Goal: Task Accomplishment & Management: Manage account settings

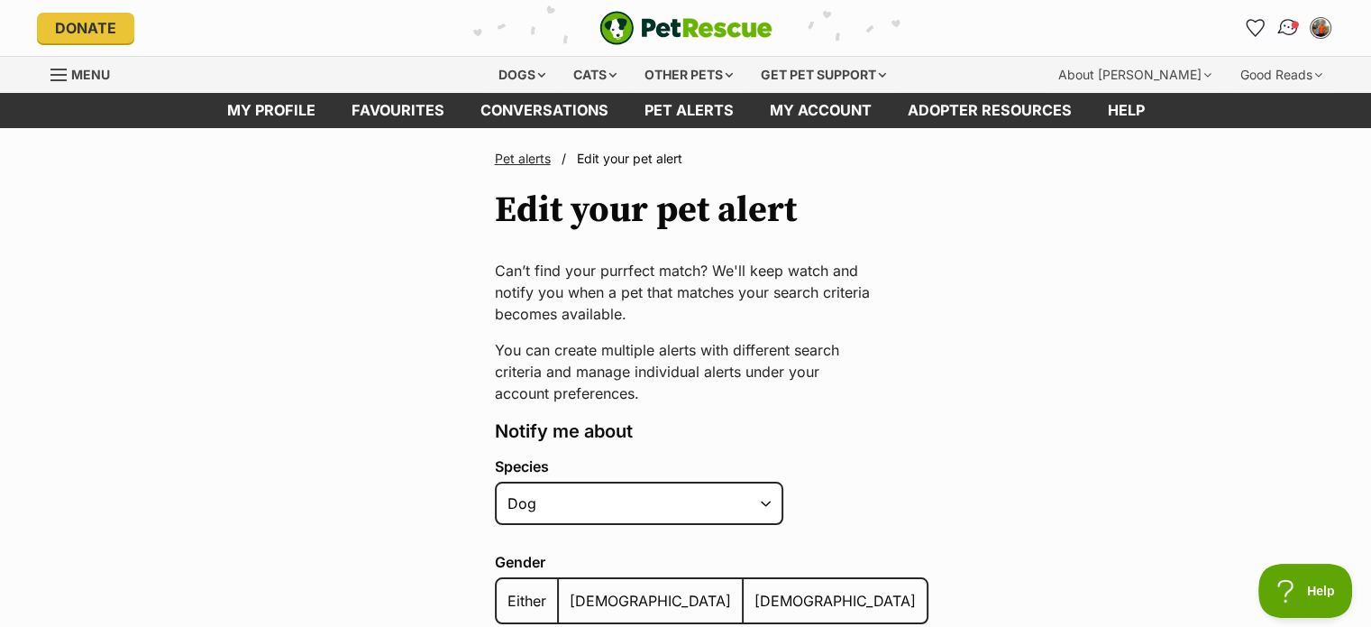
click at [1291, 29] on img "Conversations" at bounding box center [1288, 27] width 24 height 23
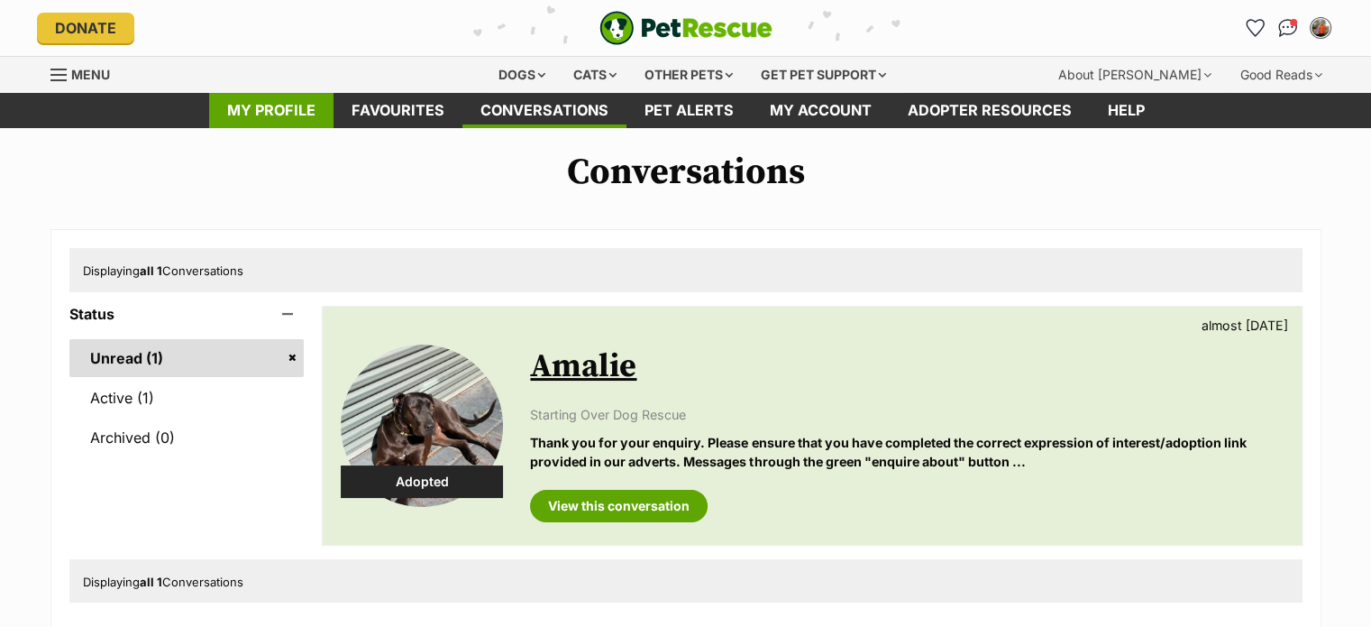
click at [280, 117] on link "My profile" at bounding box center [271, 110] width 124 height 35
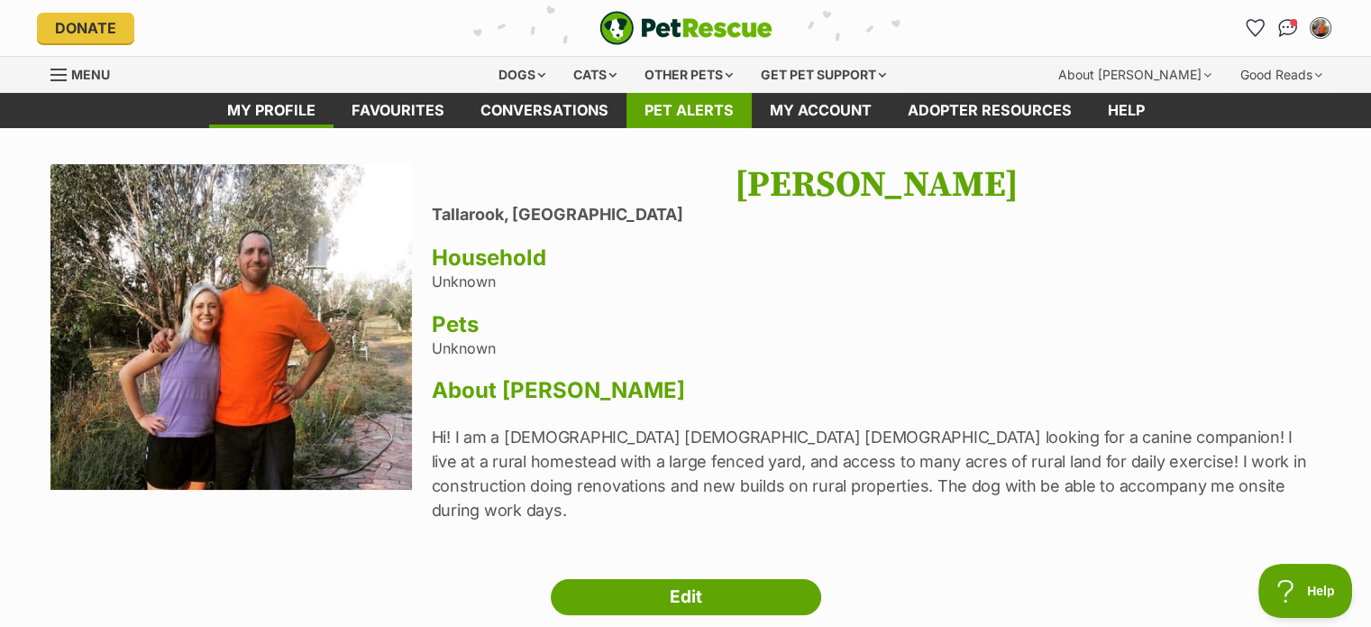
click at [667, 112] on link "Pet alerts" at bounding box center [689, 110] width 125 height 35
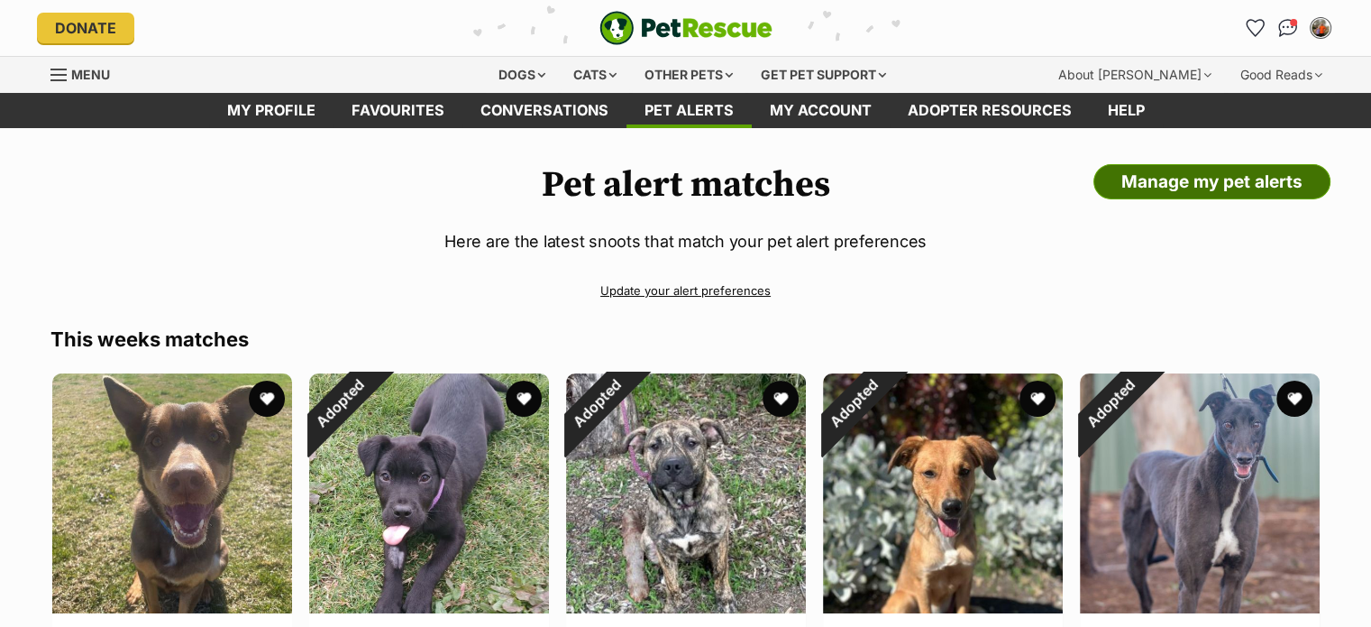
click at [1262, 183] on link "Manage my pet alerts" at bounding box center [1212, 182] width 237 height 36
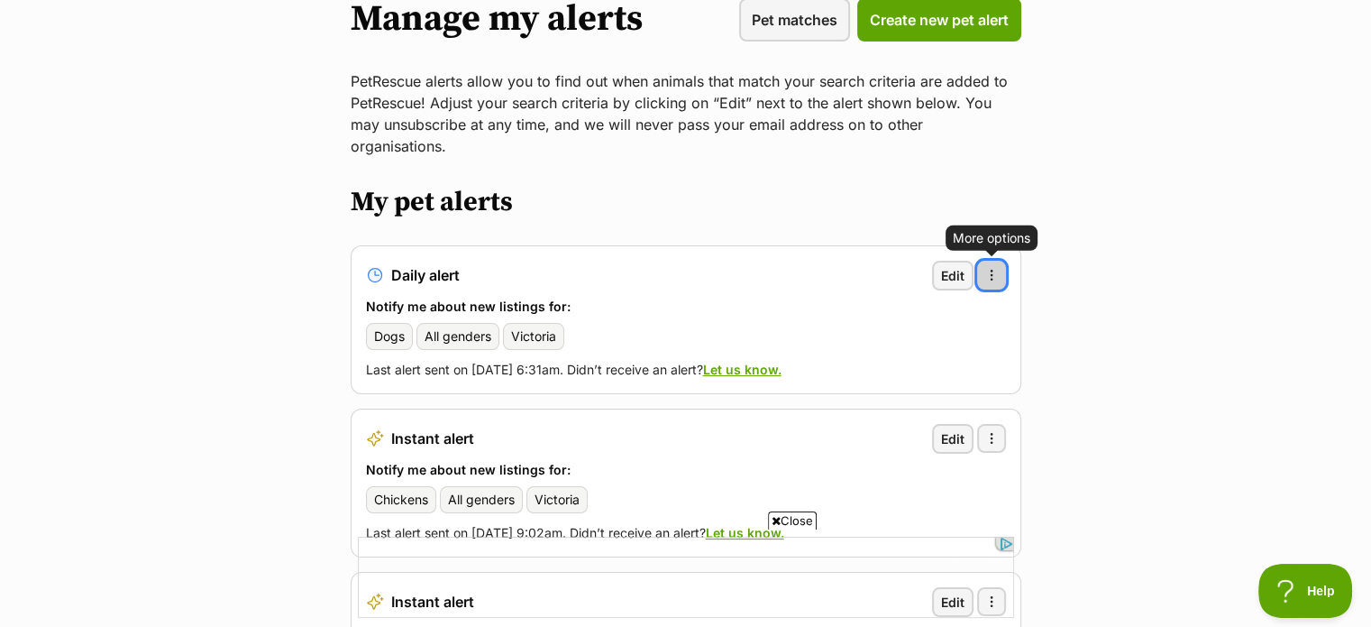
click at [1005, 261] on button "More options" at bounding box center [991, 275] width 29 height 29
click at [927, 315] on span "Delete alert" at bounding box center [905, 324] width 70 height 19
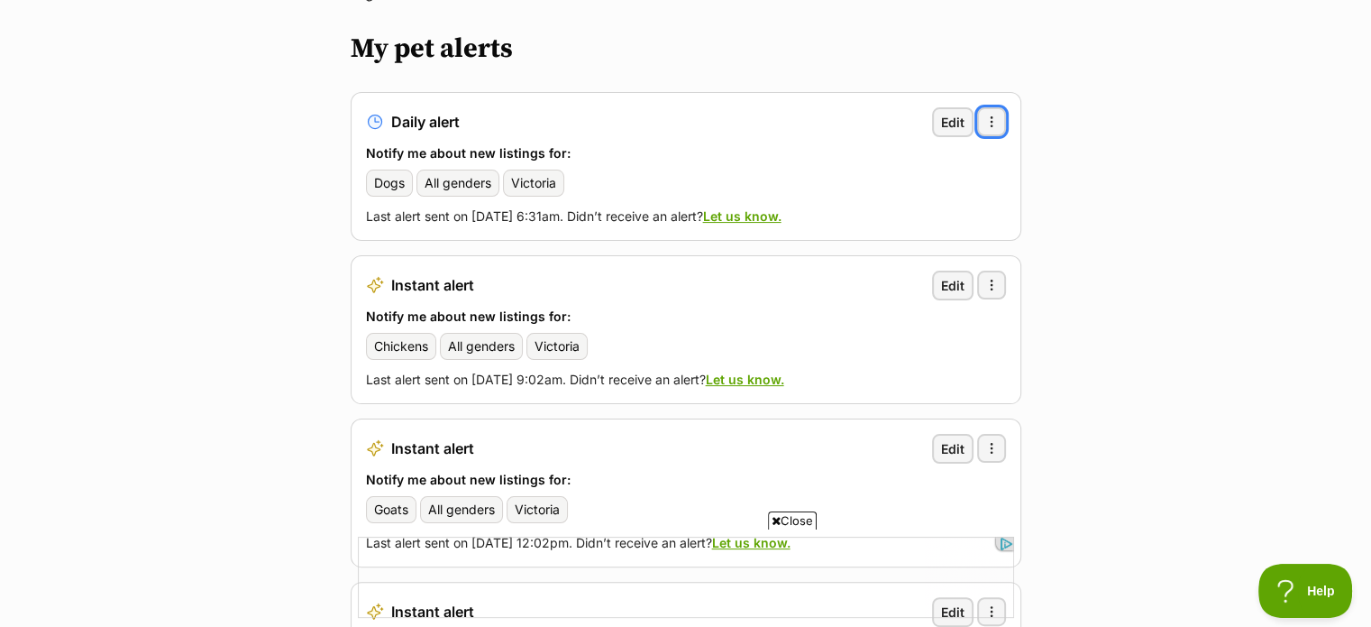
scroll to position [325, 0]
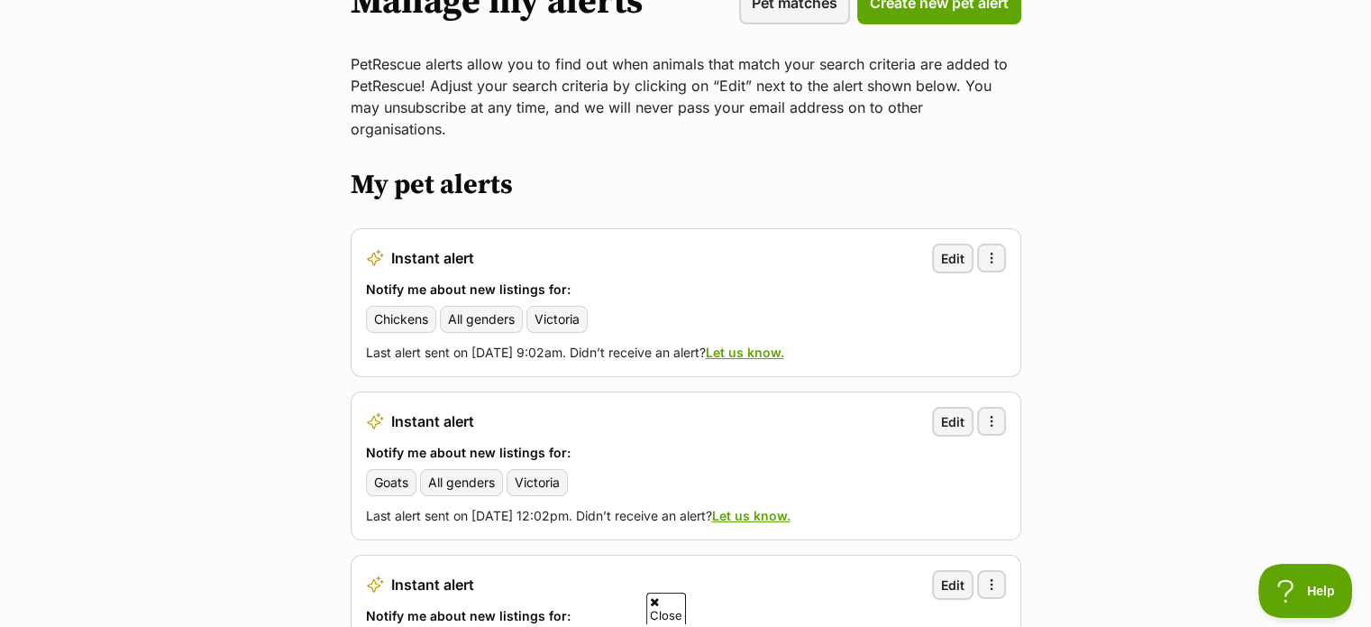
scroll to position [184, 0]
click at [995, 250] on span "button" at bounding box center [992, 257] width 14 height 14
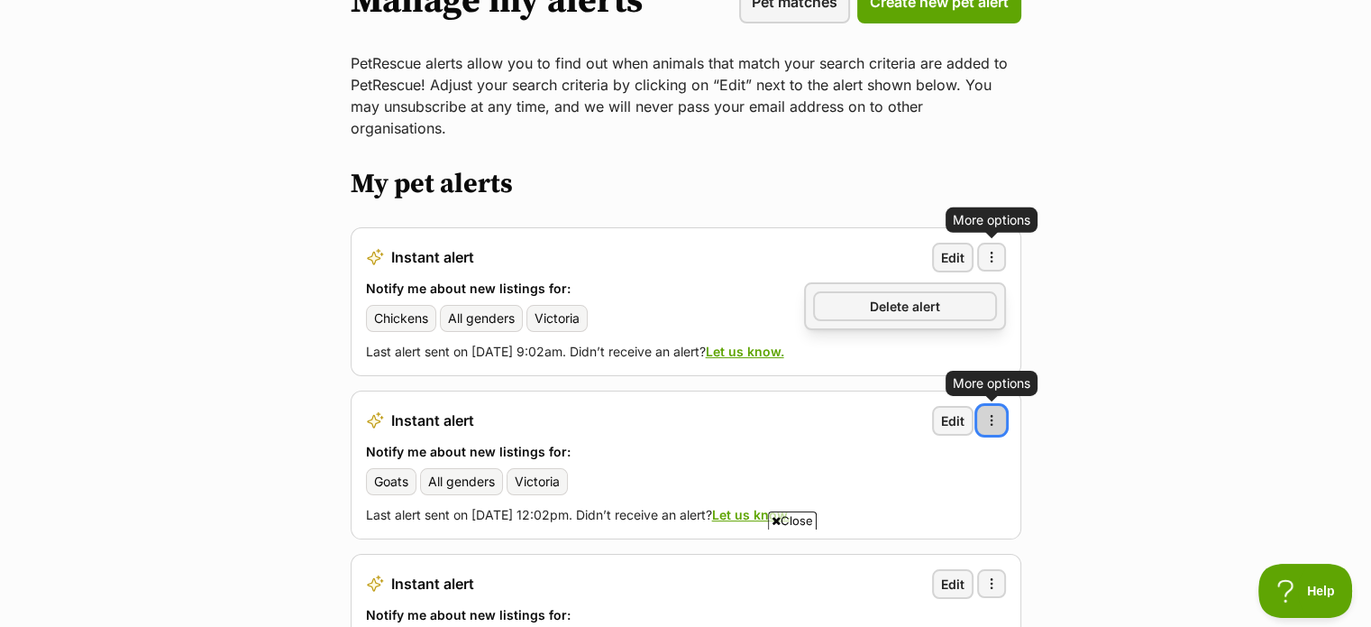
click at [992, 406] on button "More options" at bounding box center [991, 420] width 29 height 29
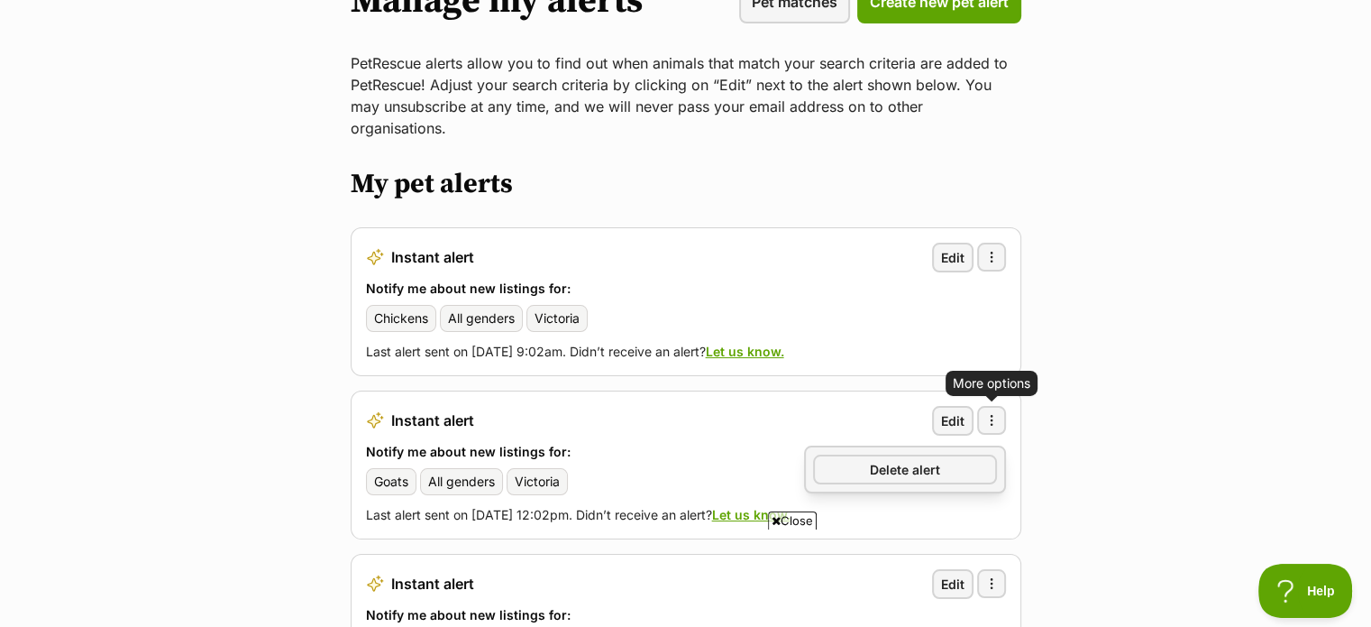
click at [1100, 405] on main "Manage my alerts Pet matches Create new pet alert PetRescue alerts allow you to…" at bounding box center [685, 575] width 1371 height 1263
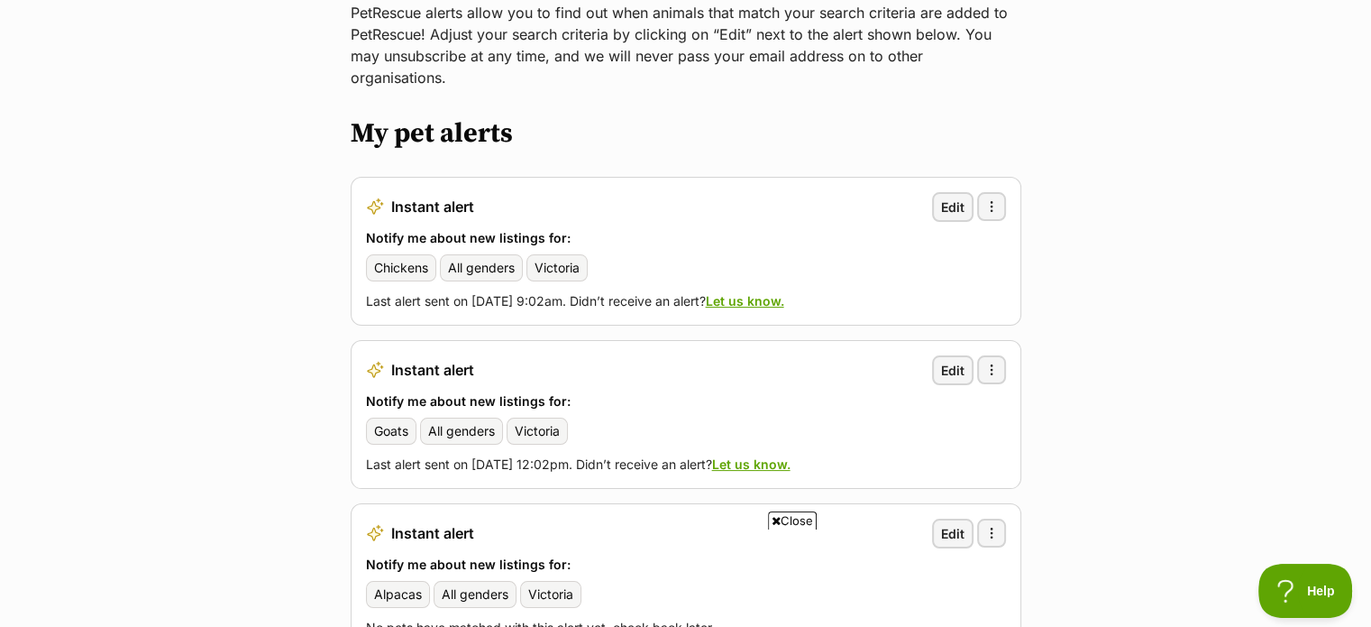
scroll to position [0, 0]
